Goal: Transaction & Acquisition: Purchase product/service

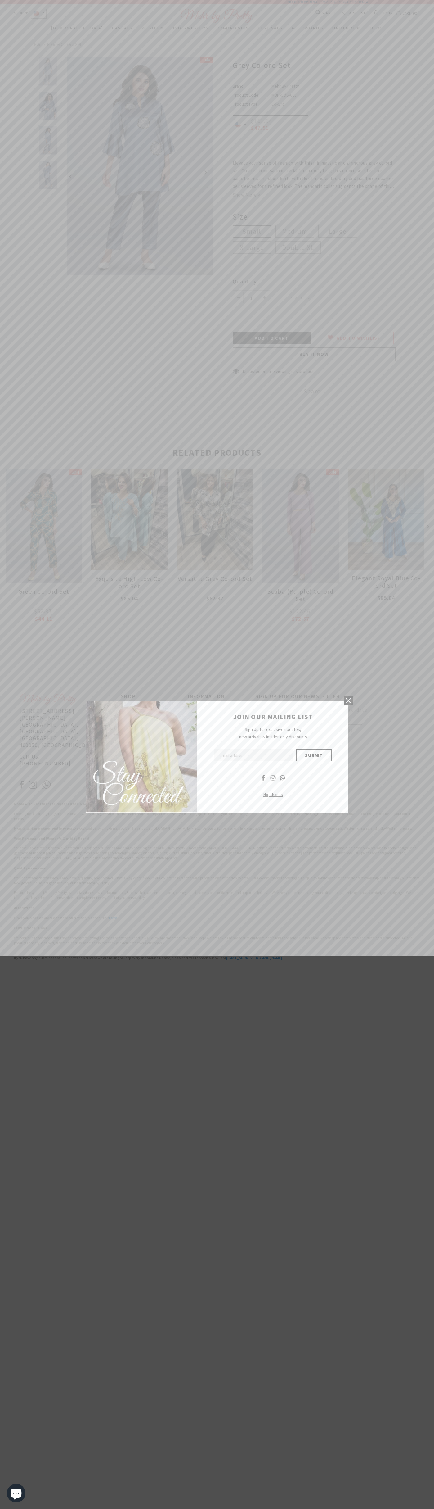
click at [349, 701] on icon at bounding box center [348, 700] width 5 height 5
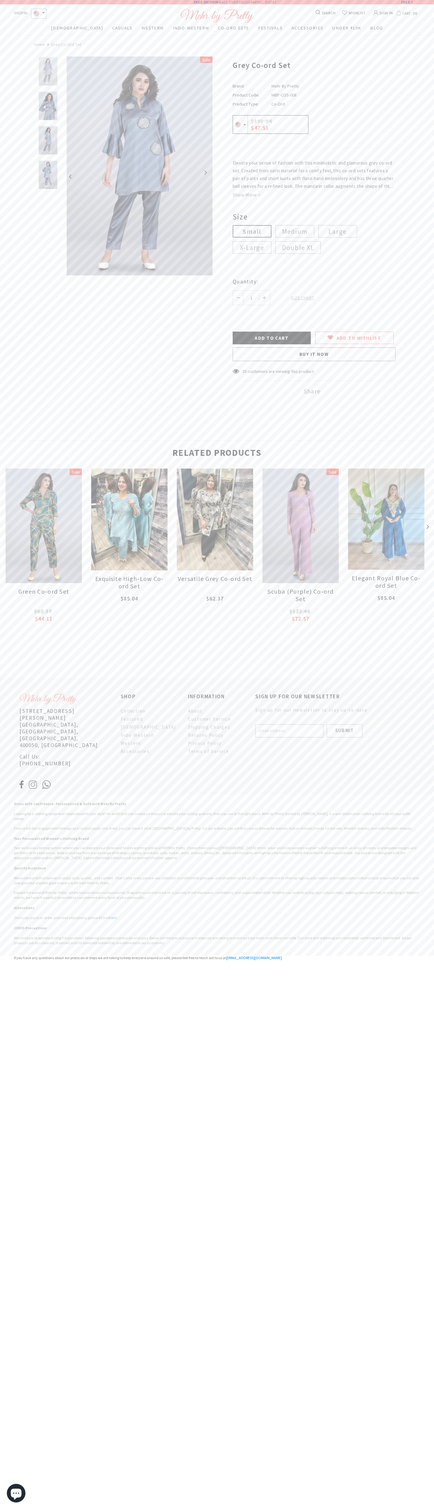
click at [201, 172] on button "button" at bounding box center [201, 172] width 12 height 12
click at [272, 338] on input "Add to Cart" at bounding box center [272, 338] width 79 height 13
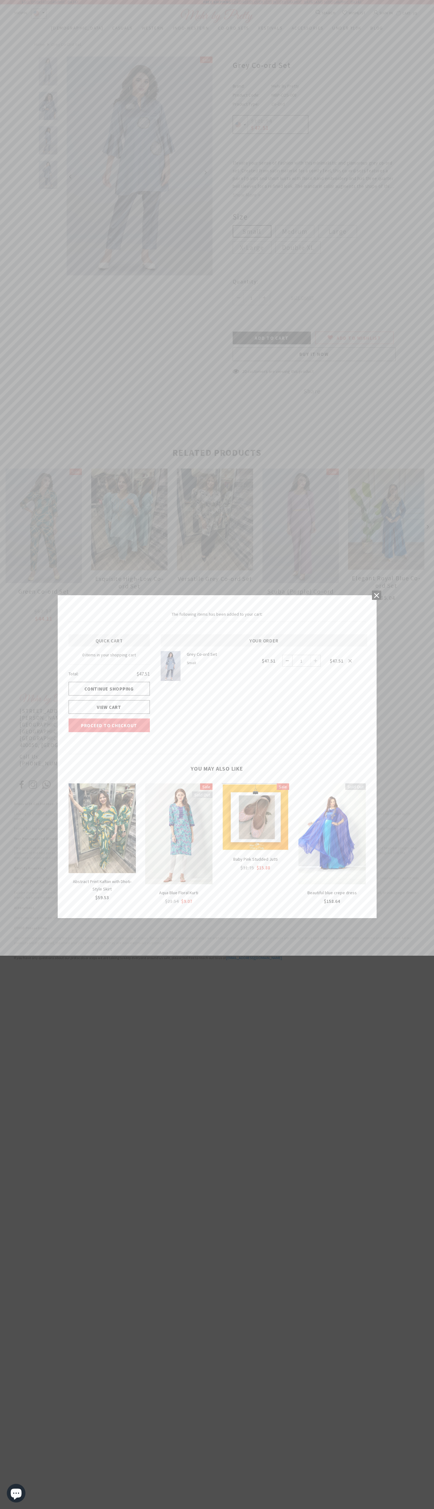
click at [109, 725] on link "Proceed to Checkout" at bounding box center [109, 726] width 81 height 14
